Goal: Information Seeking & Learning: Understand process/instructions

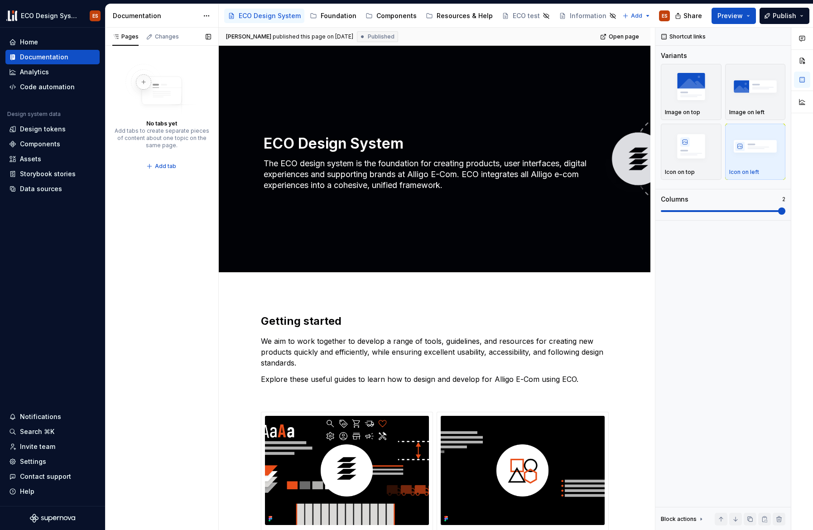
scroll to position [221, 0]
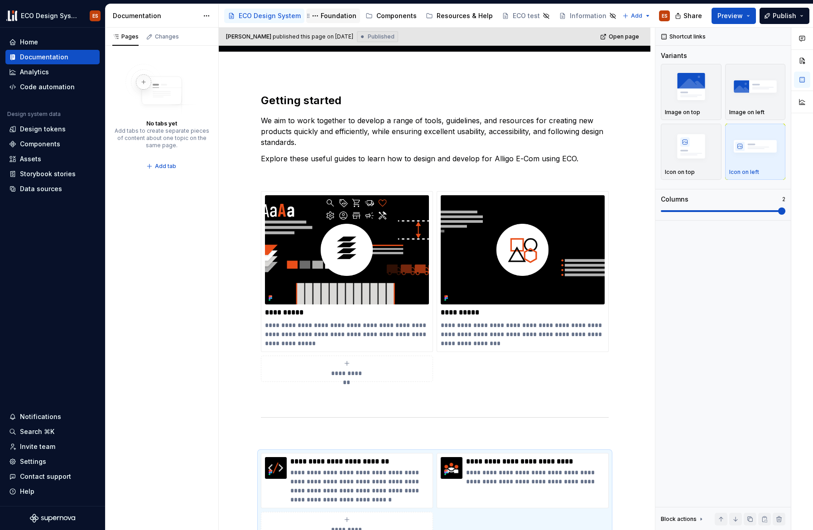
click at [322, 15] on div "Foundation" at bounding box center [339, 15] width 36 height 9
type textarea "*"
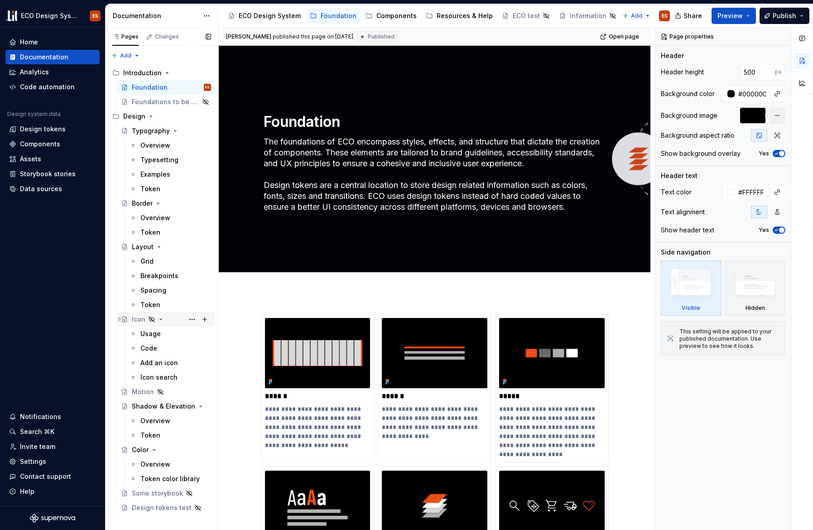
click at [138, 320] on div "Icon" at bounding box center [139, 319] width 14 height 9
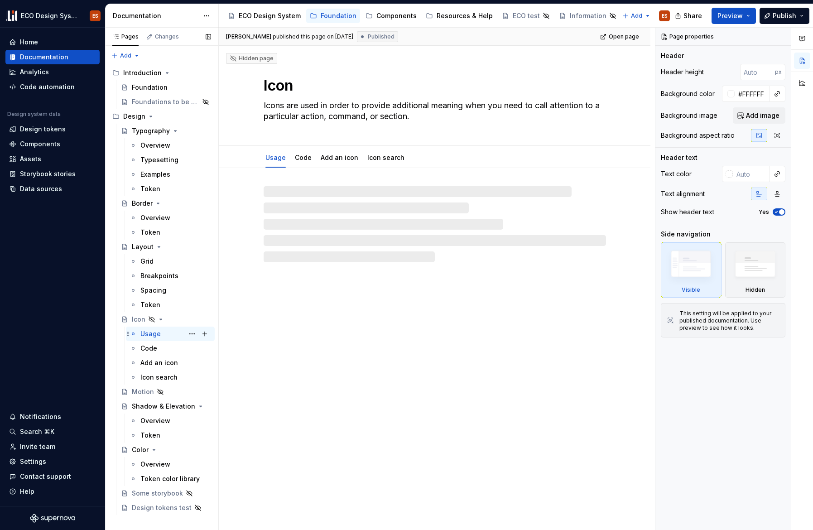
click at [145, 335] on div "Usage" at bounding box center [150, 333] width 20 height 9
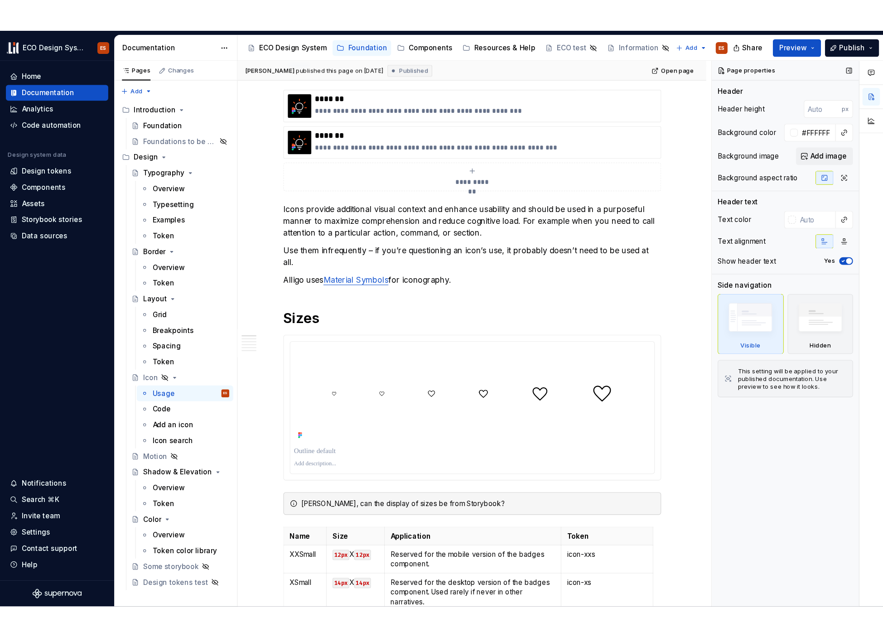
scroll to position [151, 0]
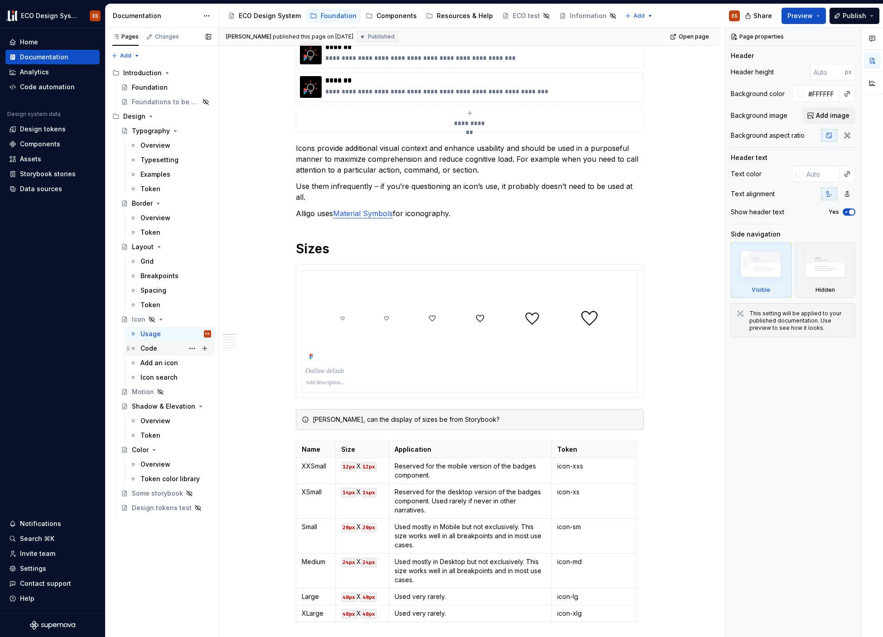
click at [155, 351] on div "Code" at bounding box center [148, 348] width 17 height 9
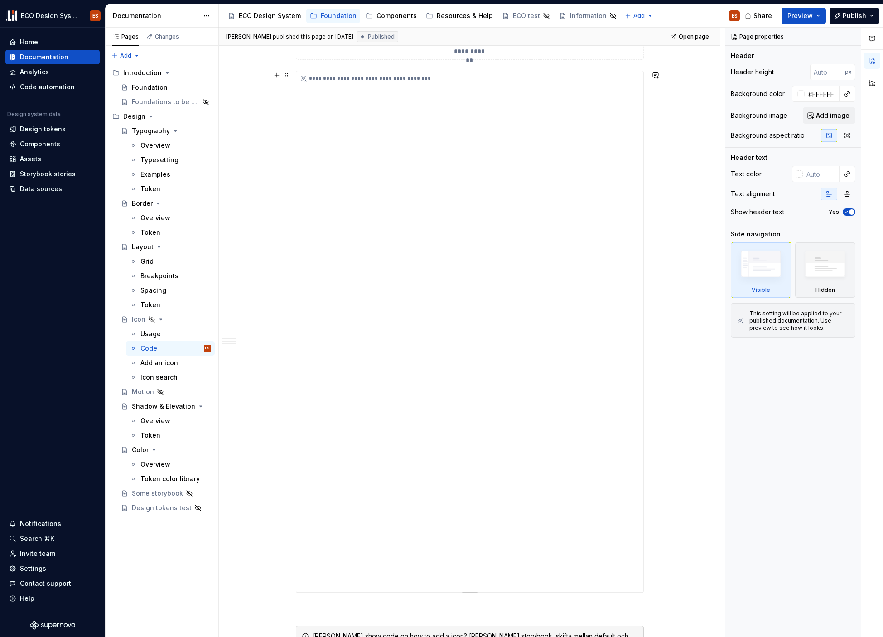
scroll to position [229, 0]
click at [155, 364] on div "Add an icon" at bounding box center [159, 362] width 38 height 9
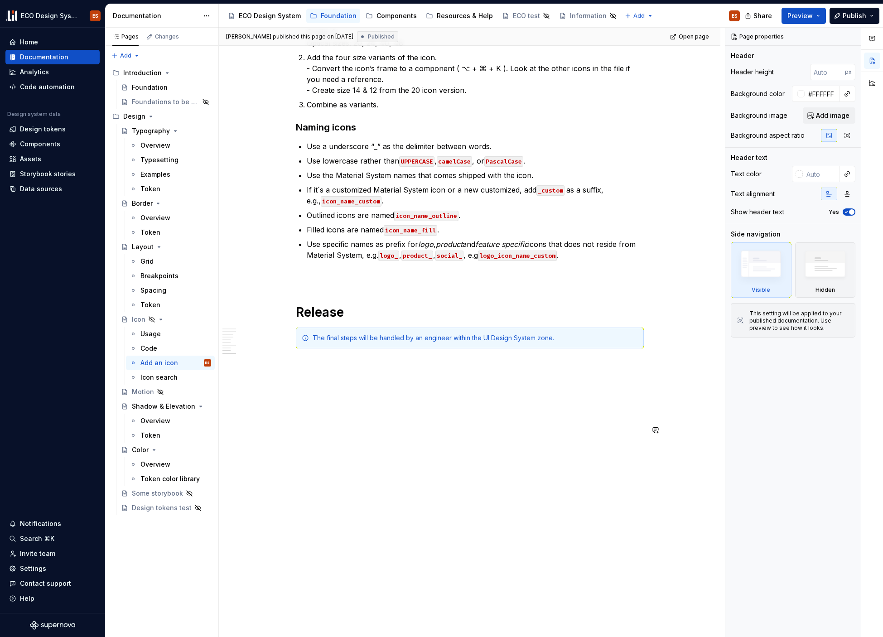
scroll to position [82, 0]
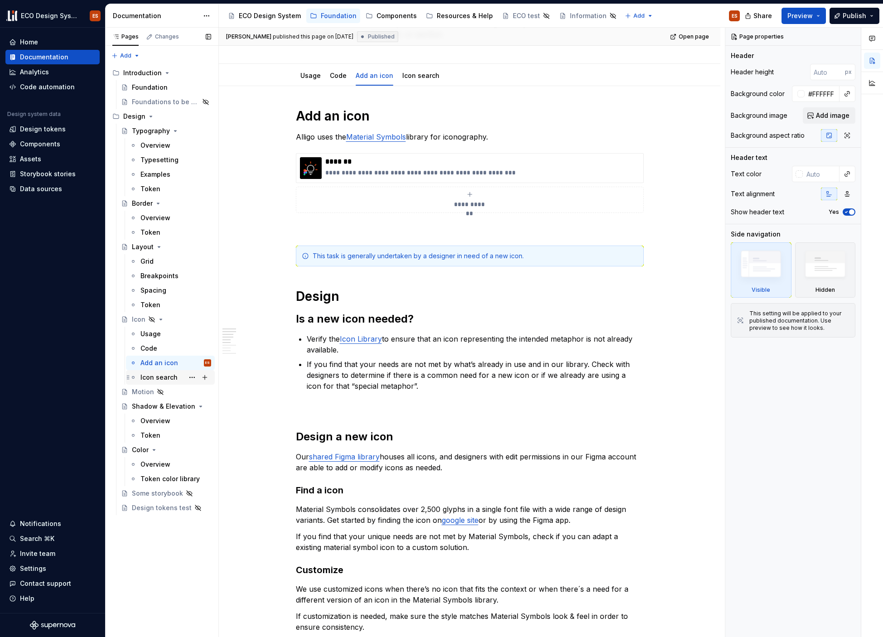
click at [163, 376] on div "Icon search" at bounding box center [158, 377] width 37 height 9
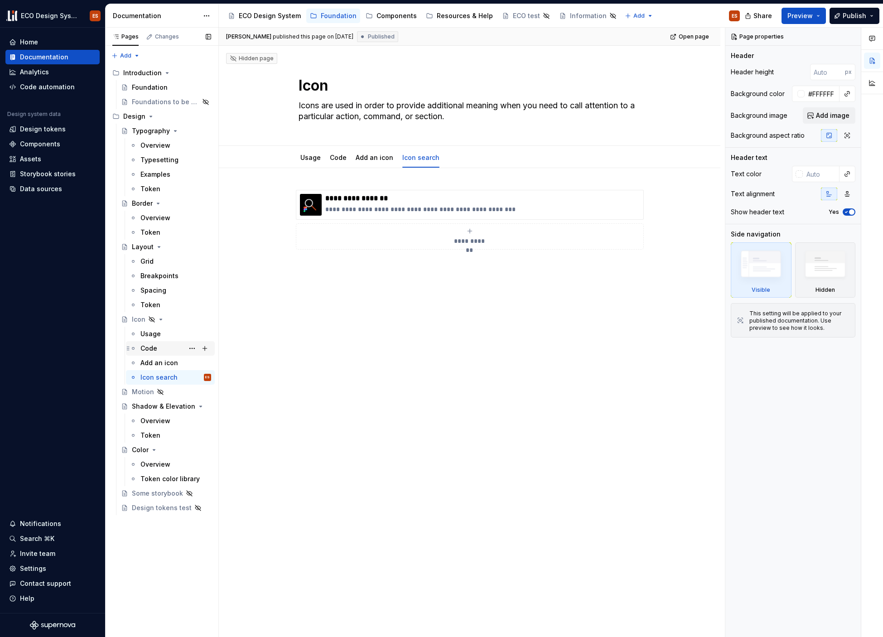
click at [148, 348] on div "Code" at bounding box center [148, 348] width 17 height 9
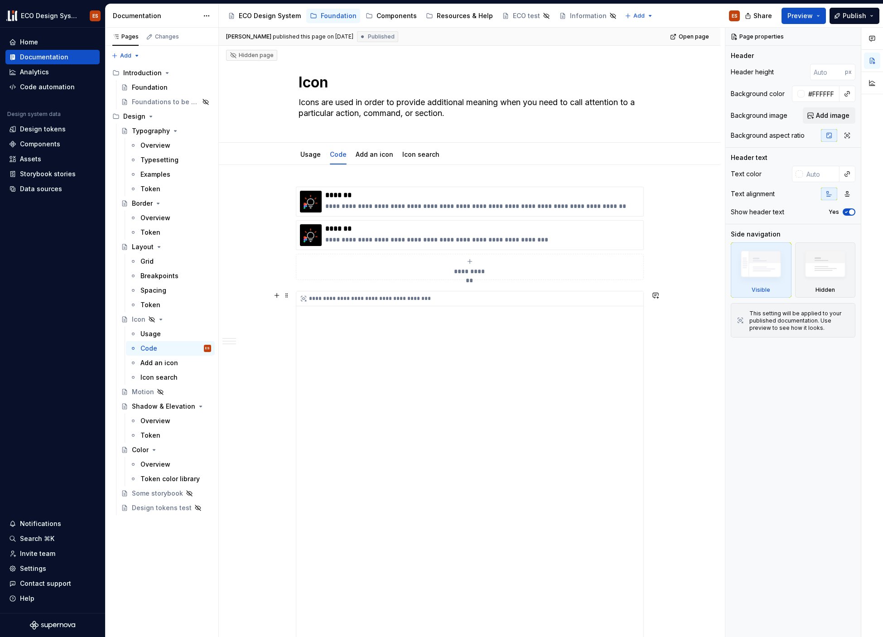
scroll to position [89, 0]
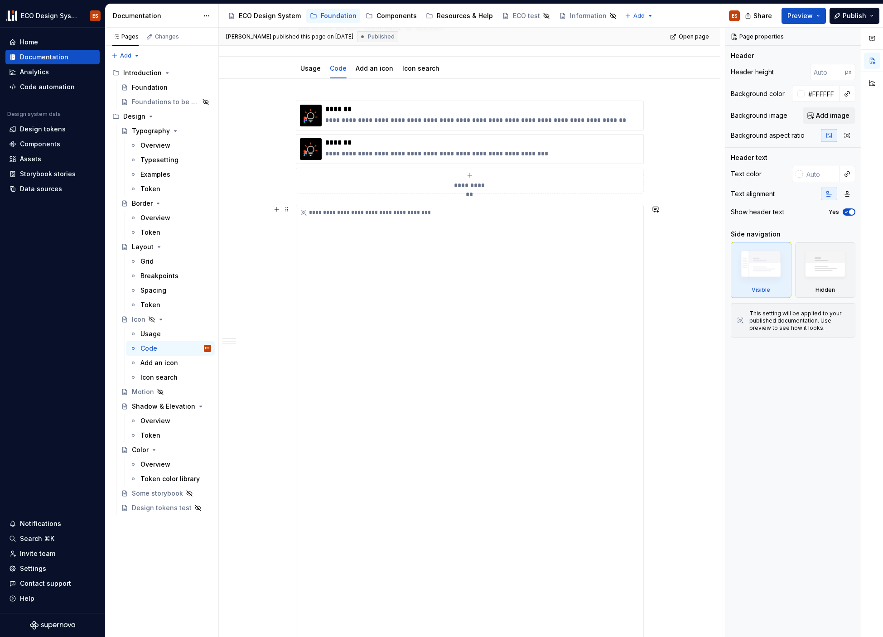
drag, startPoint x: 675, startPoint y: 395, endPoint x: 585, endPoint y: 380, distance: 90.9
click at [675, 394] on div "**********" at bounding box center [472, 333] width 506 height 610
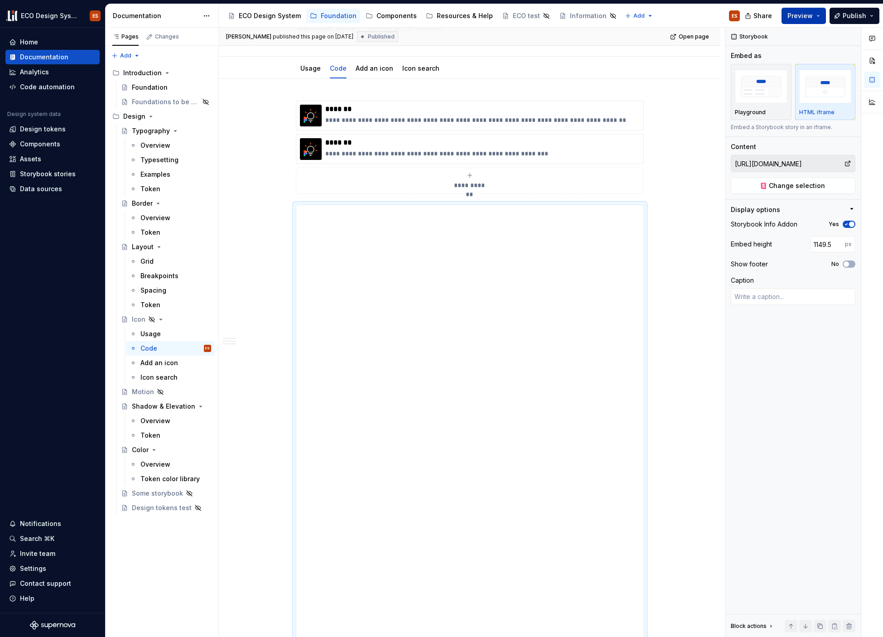
click at [813, 13] on button "Preview" at bounding box center [804, 16] width 44 height 16
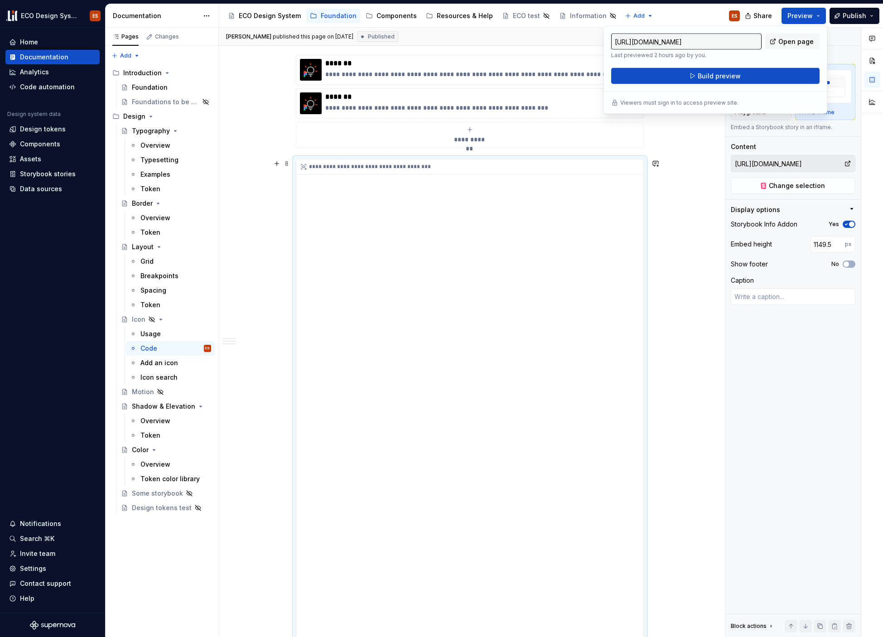
scroll to position [24, 0]
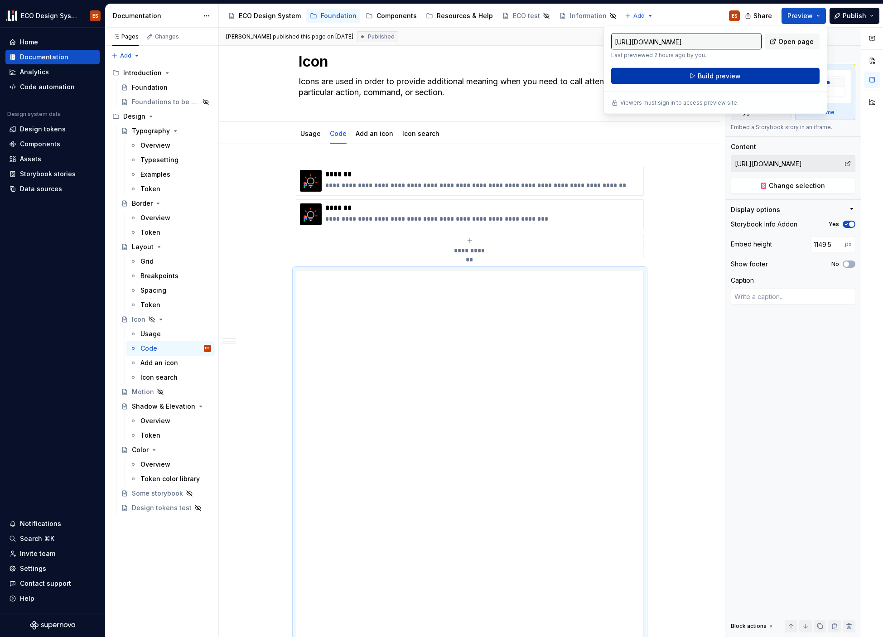
click at [745, 75] on button "Build preview" at bounding box center [715, 76] width 208 height 16
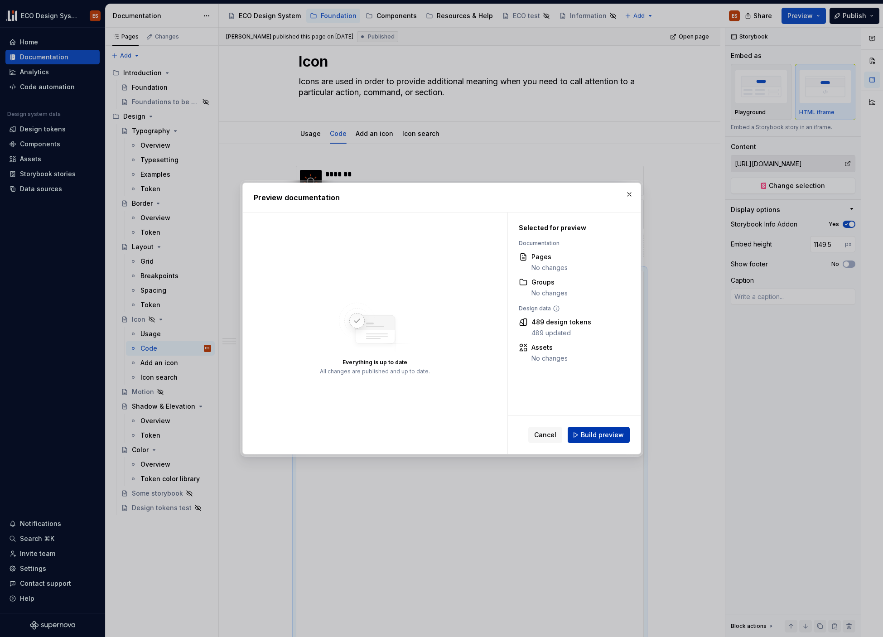
click at [608, 436] on span "Build preview" at bounding box center [602, 434] width 43 height 9
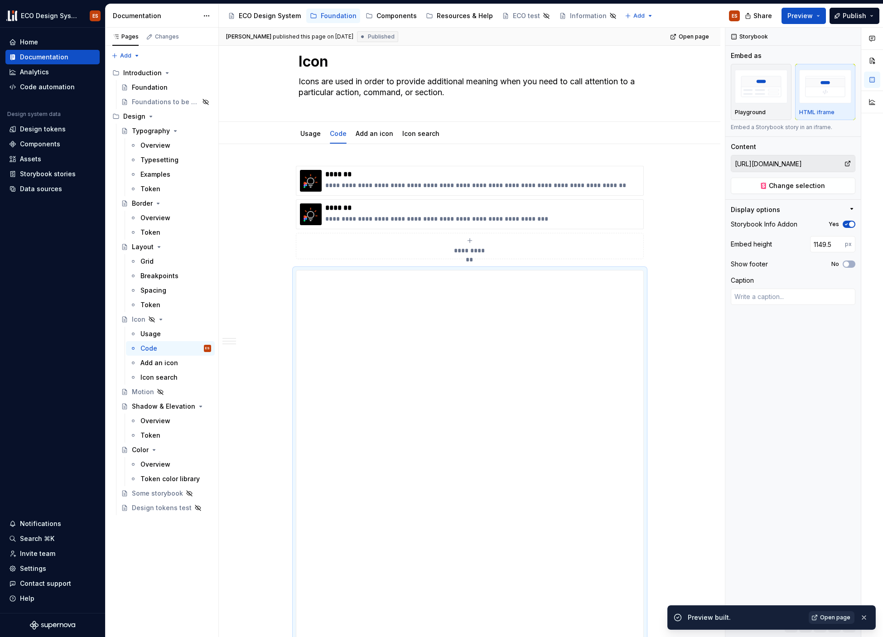
click at [813, 530] on span "Open page" at bounding box center [835, 617] width 30 height 7
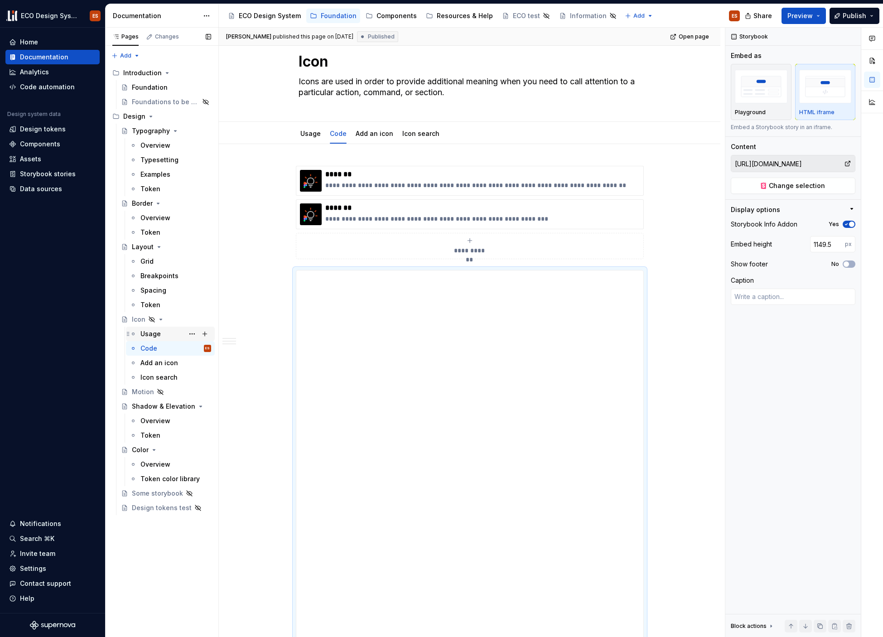
click at [152, 338] on div "Usage" at bounding box center [150, 333] width 20 height 9
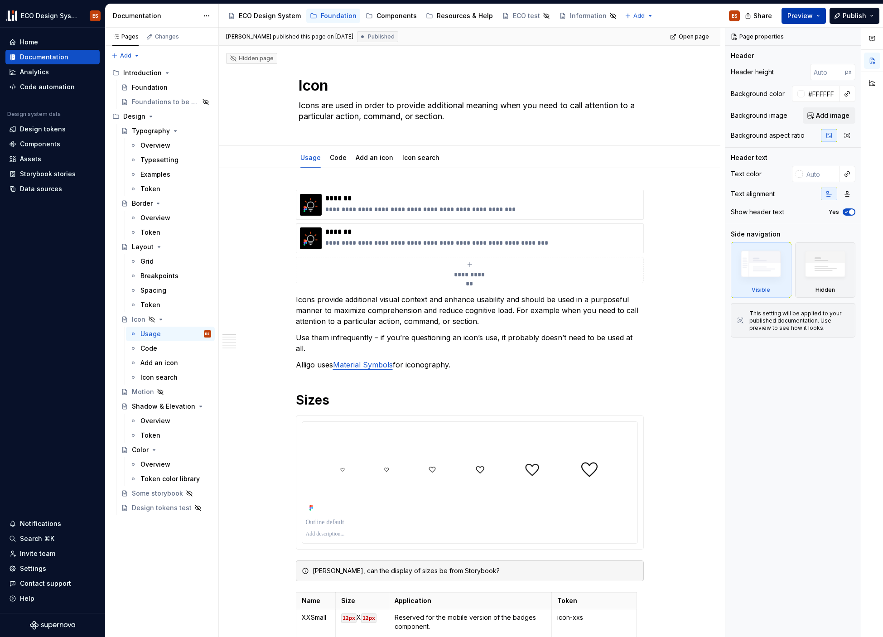
click at [813, 14] on button "Preview" at bounding box center [804, 16] width 44 height 16
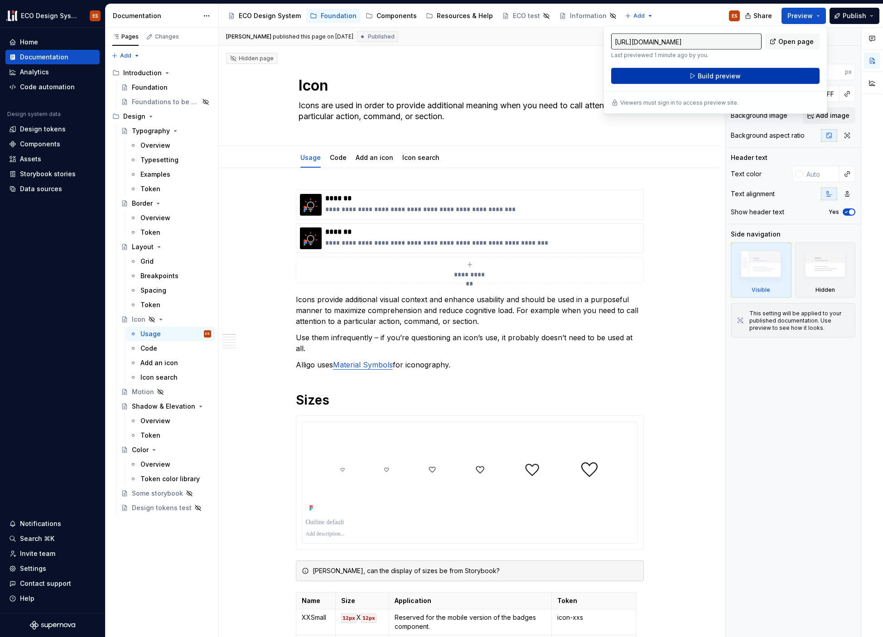
click at [769, 73] on button "Build preview" at bounding box center [715, 76] width 208 height 16
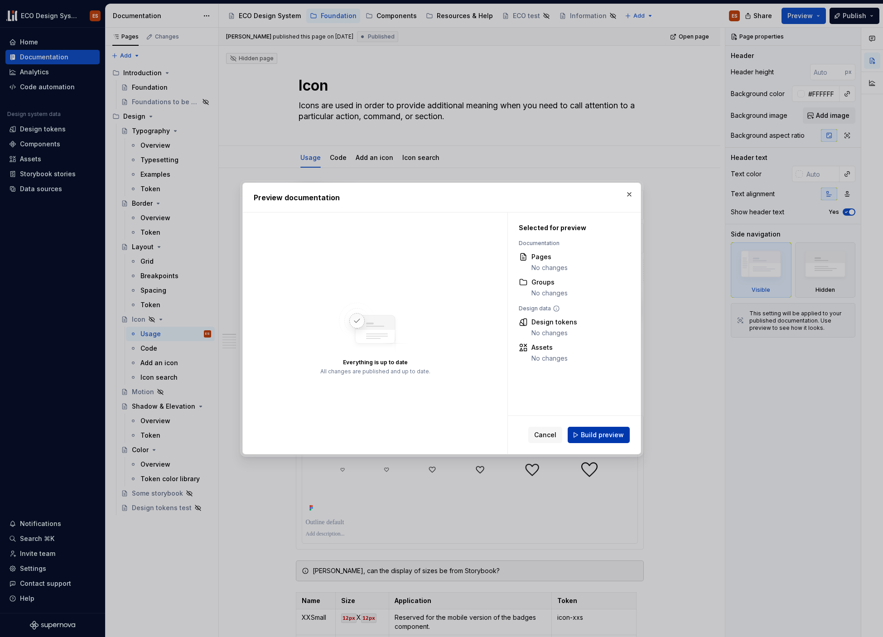
click at [583, 439] on span "Build preview" at bounding box center [602, 434] width 43 height 9
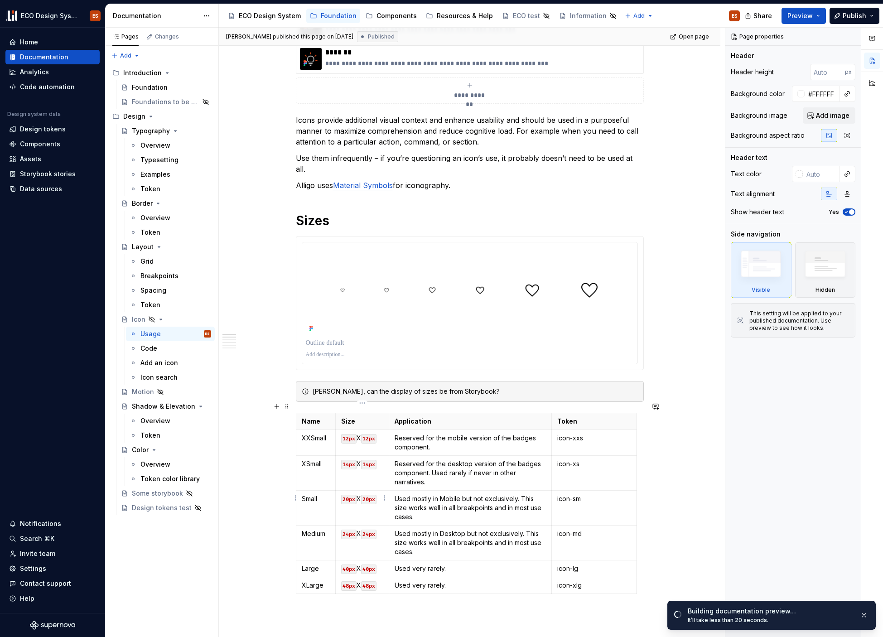
scroll to position [179, 0]
click at [813, 530] on span "Open page" at bounding box center [835, 617] width 30 height 7
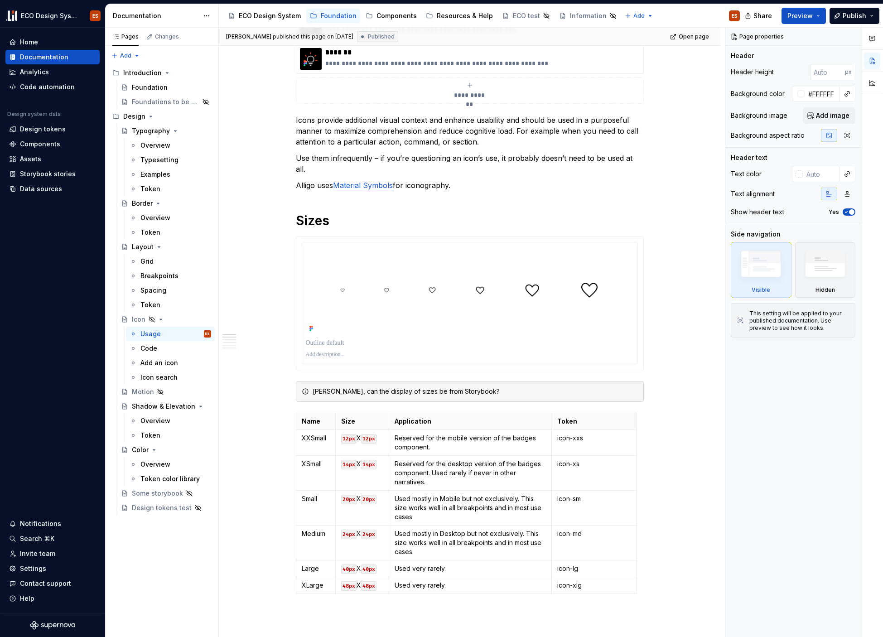
type textarea "*"
